Goal: Find specific page/section: Find specific page/section

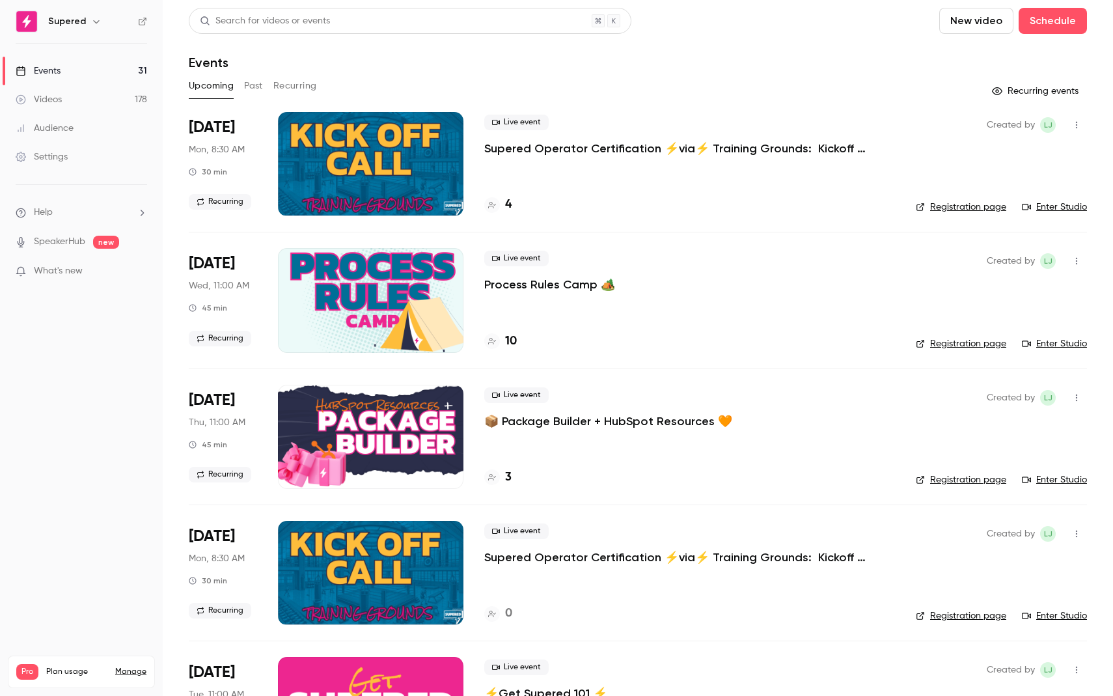
click at [257, 83] on button "Past" at bounding box center [253, 86] width 19 height 21
